Goal: Use online tool/utility: Utilize a website feature to perform a specific function

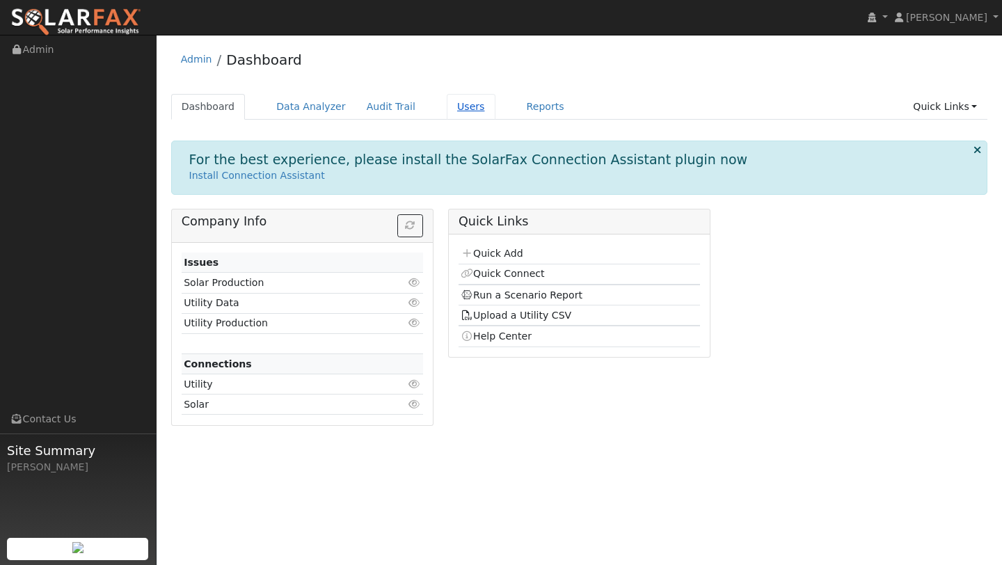
click at [465, 106] on link "Users" at bounding box center [471, 107] width 49 height 26
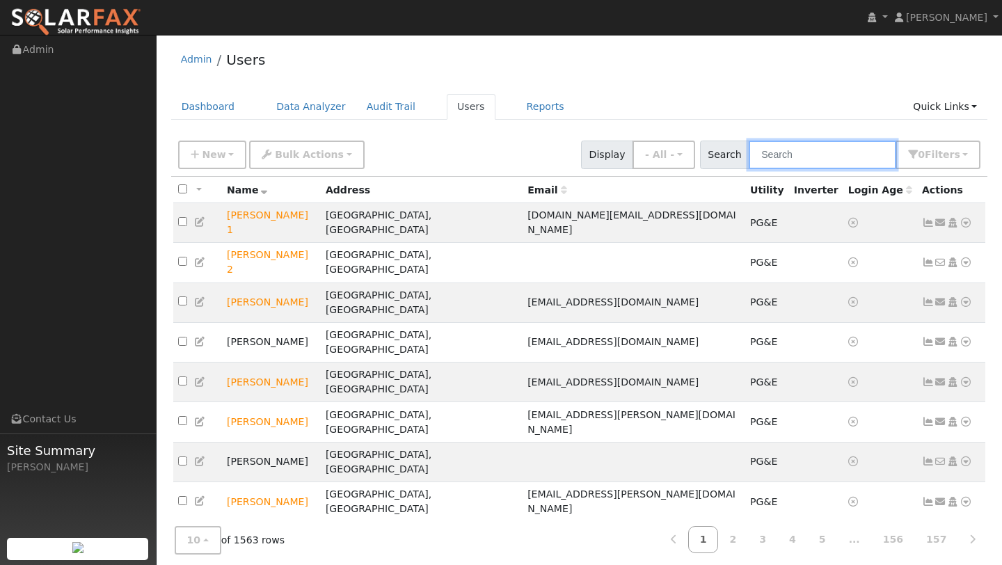
click at [799, 157] on input "text" at bounding box center [821, 155] width 147 height 29
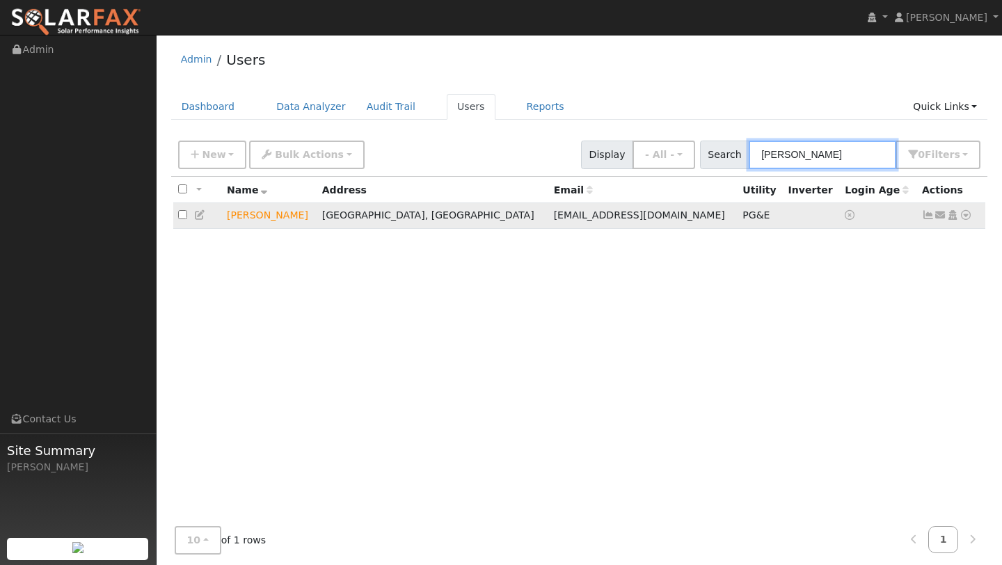
type input "rojas"
click at [963, 214] on icon at bounding box center [965, 215] width 13 height 10
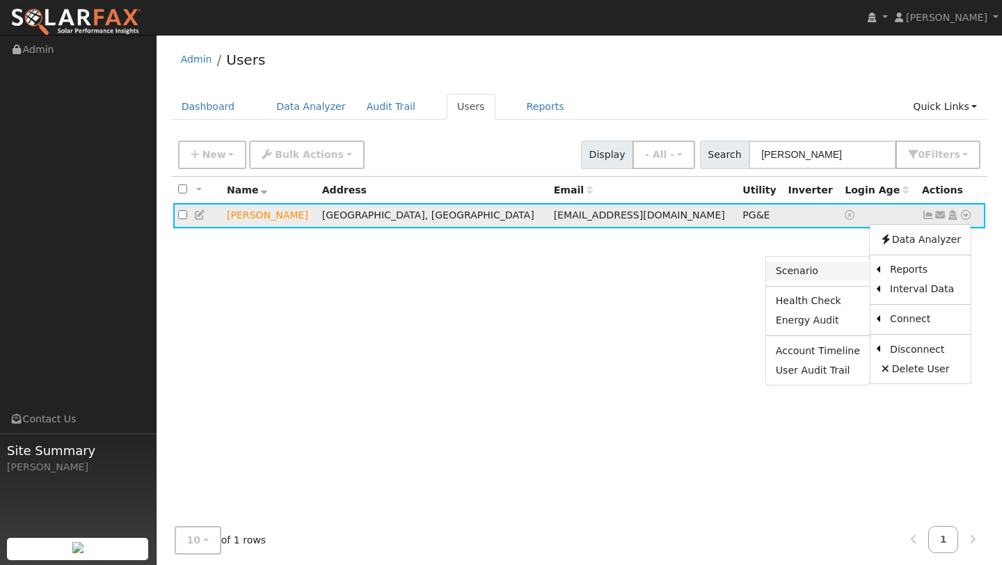
click at [833, 274] on link "Scenario" at bounding box center [818, 271] width 104 height 19
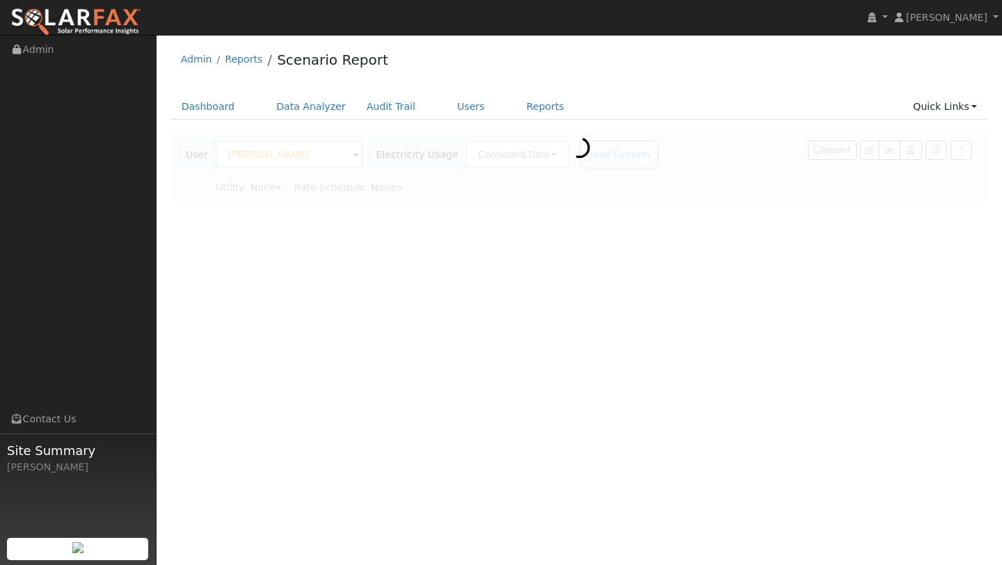
type input "Pacific Gas & Electric"
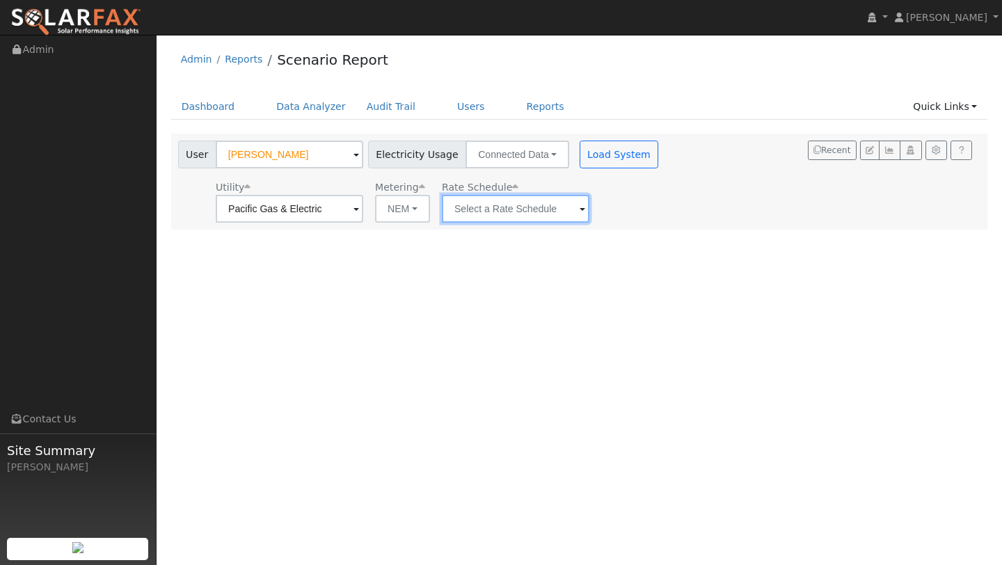
click at [363, 207] on input "text" at bounding box center [289, 209] width 147 height 28
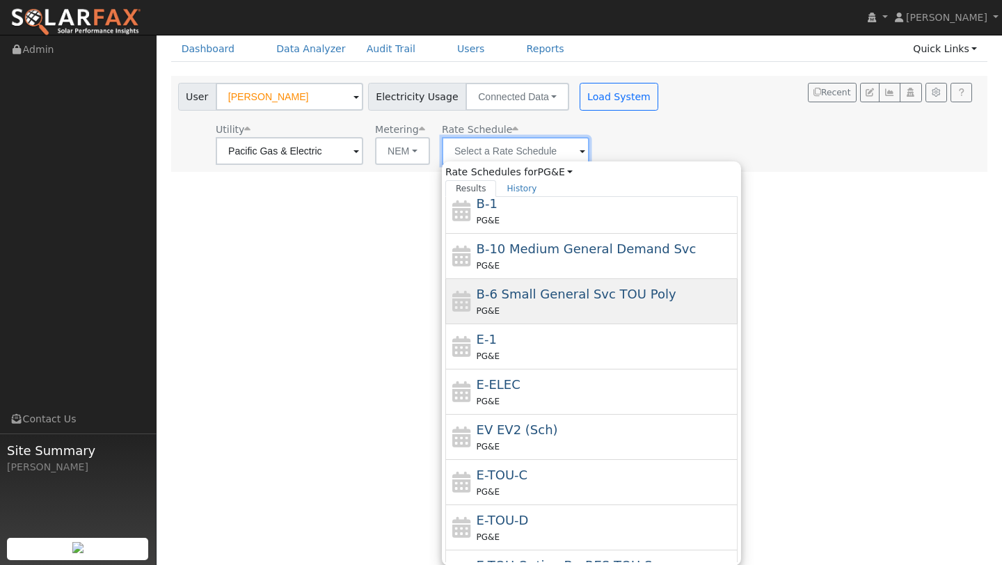
scroll to position [152, 0]
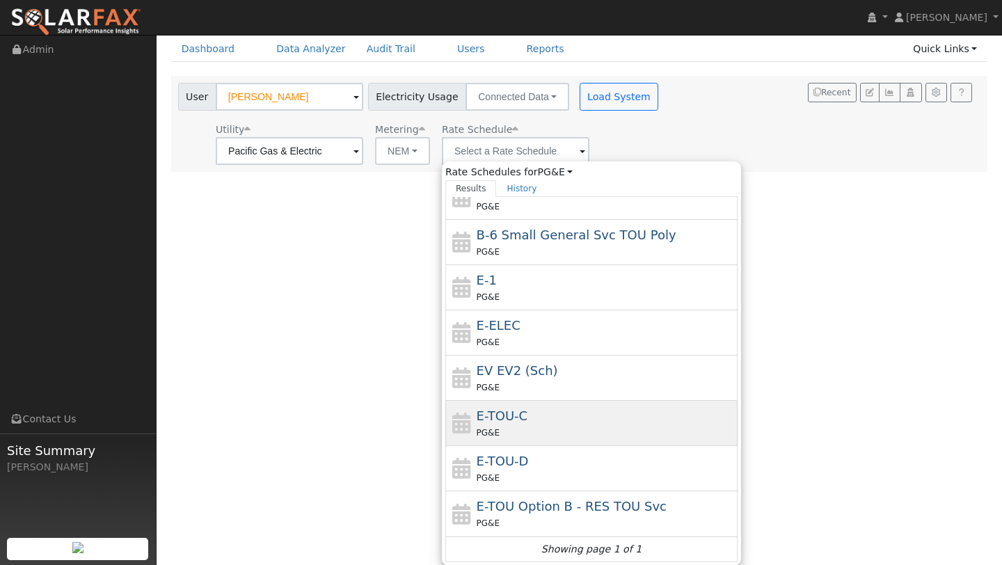
click at [481, 426] on div "PG&E" at bounding box center [605, 432] width 258 height 15
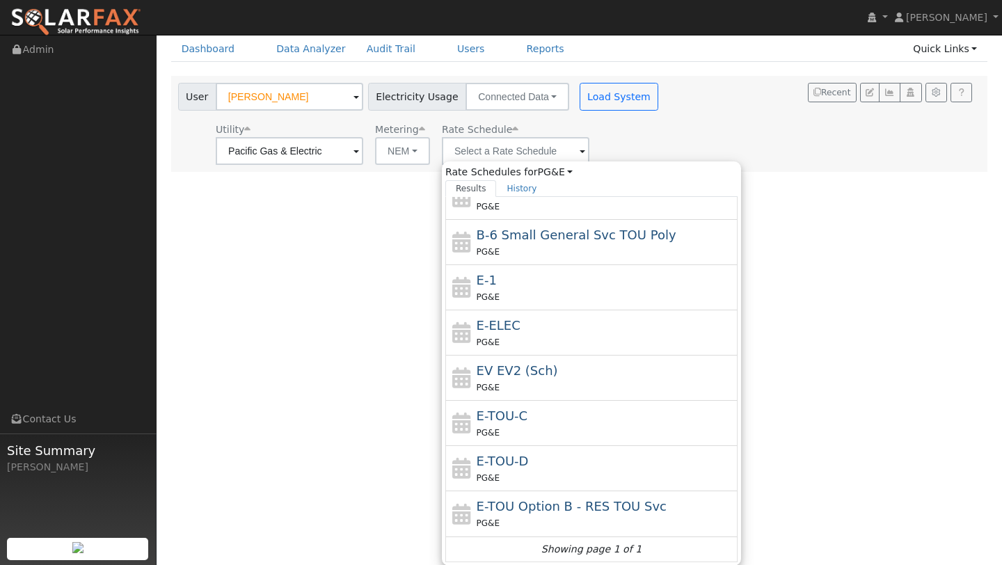
type input "E-TOU-C"
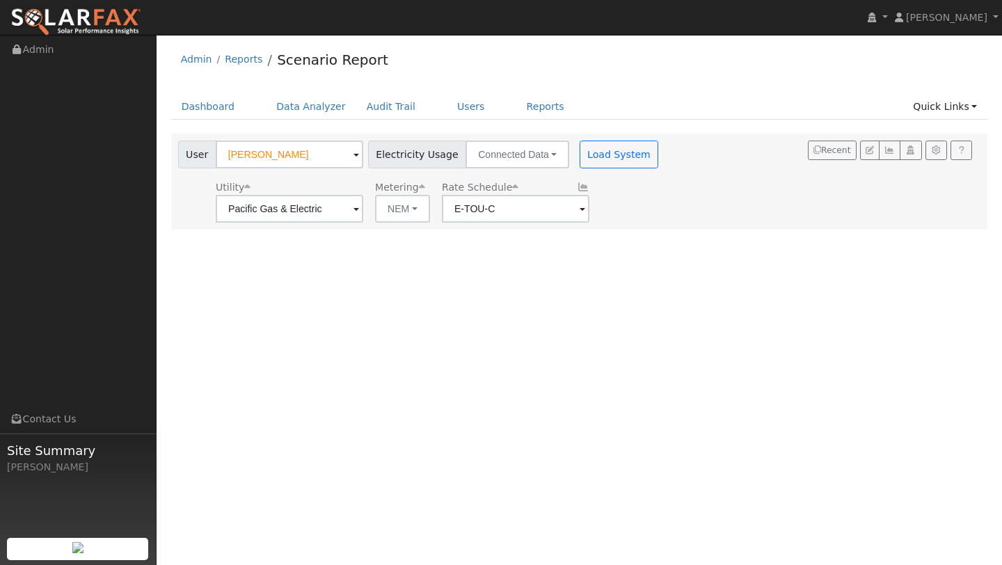
scroll to position [0, 0]
click at [598, 148] on button "Load System" at bounding box center [618, 155] width 79 height 28
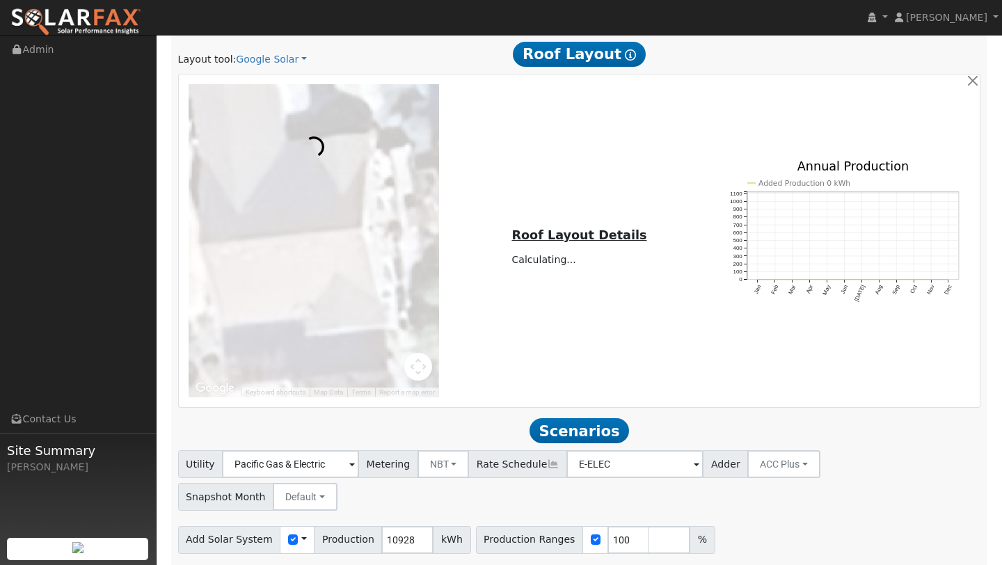
scroll to position [738, 0]
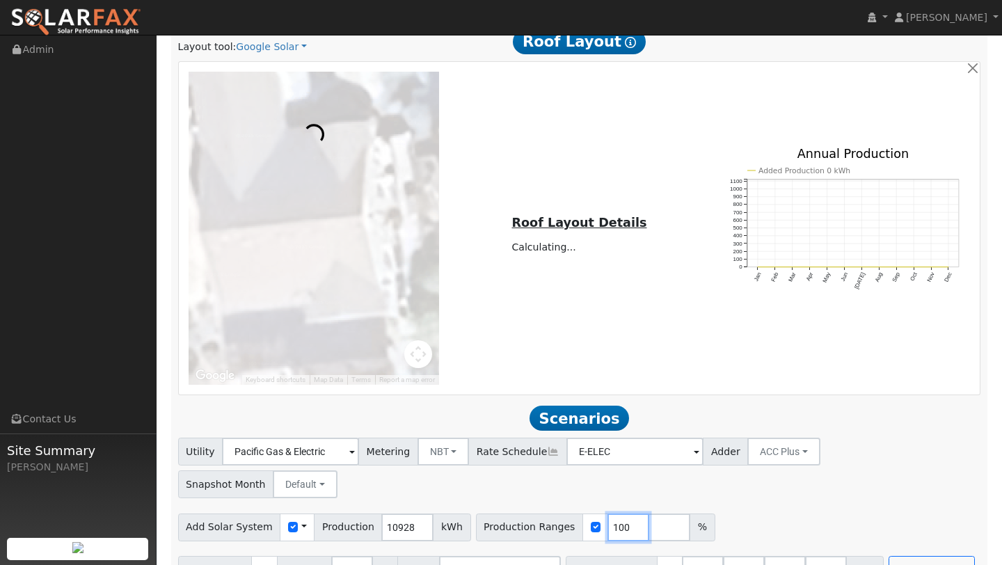
click at [610, 513] on input "100" at bounding box center [628, 527] width 42 height 28
type input "188"
click at [924, 556] on button "Run Scenarios" at bounding box center [931, 570] width 86 height 28
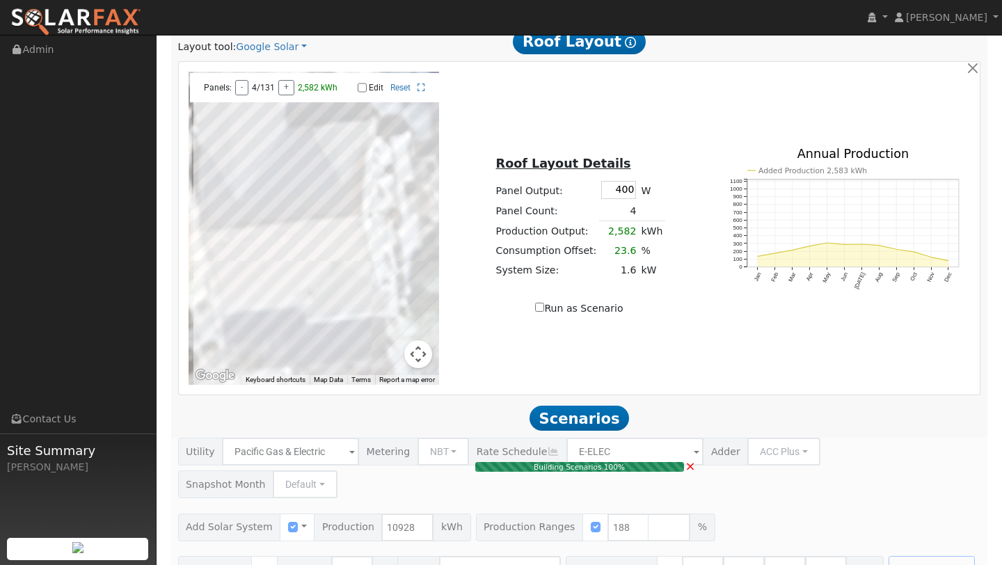
type input "13.7"
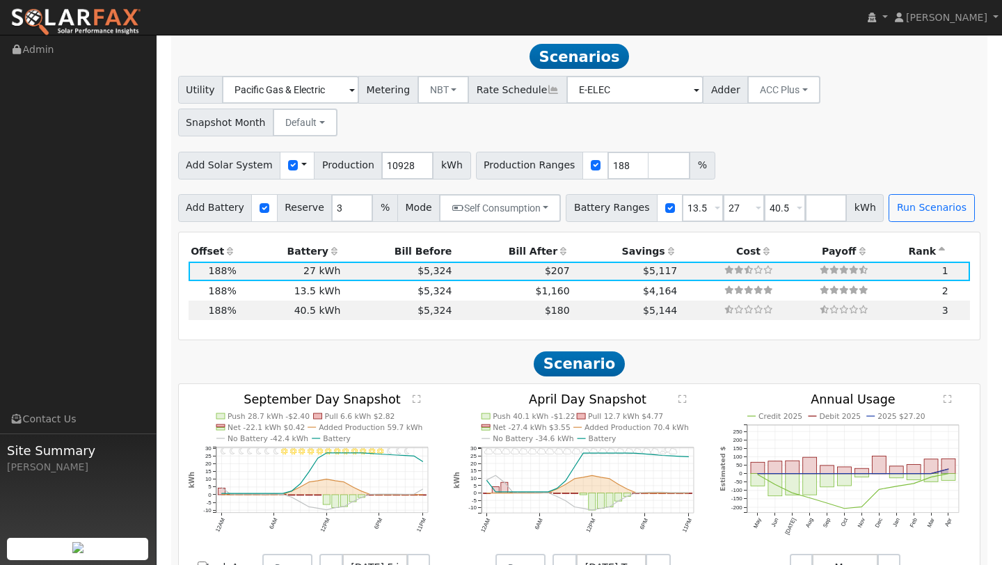
scroll to position [1102, 0]
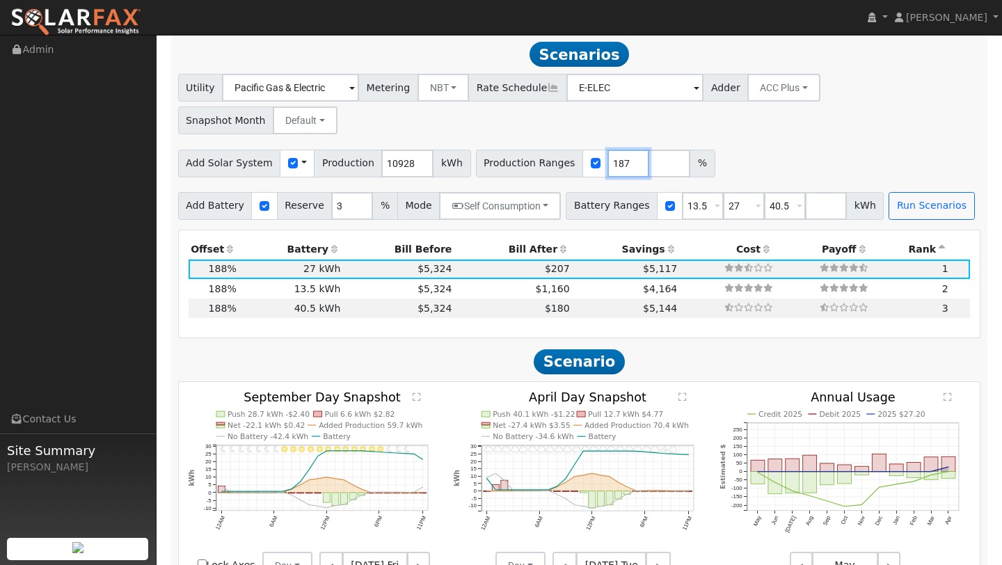
click at [616, 150] on input "187" at bounding box center [628, 164] width 42 height 28
type input "176"
click at [774, 144] on div "Add Solar System Use CSV Data Production 10928 kWh Production Ranges 176 %" at bounding box center [579, 160] width 808 height 33
click at [888, 192] on button "Run Scenarios" at bounding box center [931, 206] width 86 height 28
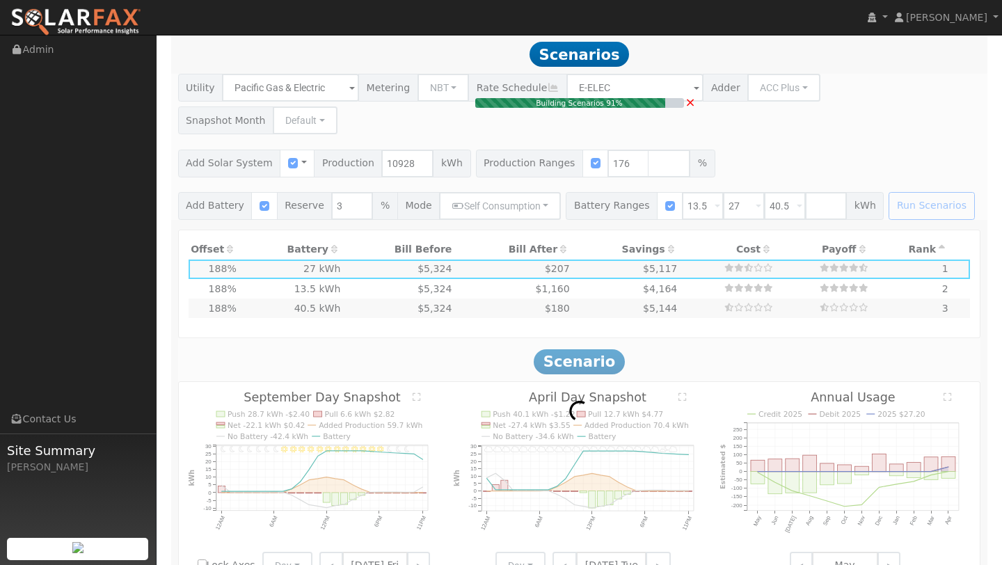
type input "12.8"
type input "$44,877"
type input "$23,183"
